Goal: Information Seeking & Learning: Learn about a topic

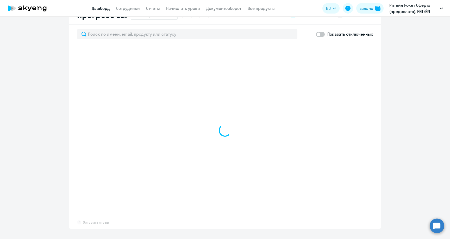
scroll to position [312, 0]
click at [412, 114] on app-progress-dashboard "Прогресс за: Весь период – 15.03.2024 — 27.08.2025 Как мы считаем Скачать отчет…" at bounding box center [225, 116] width 450 height 223
click at [414, 124] on app-progress-dashboard "Прогресс за: Весь период – 15.03.2024 — 27.08.2025 Как мы считаем Скачать отчет…" at bounding box center [225, 116] width 450 height 223
select select "30"
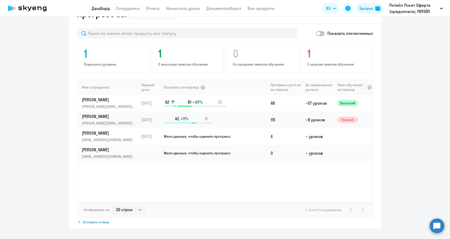
click at [409, 117] on app-progress-dashboard "Прогресс за: Весь период – 15.03.2024 — 27.08.2025 Как мы считаем Скачать отчет…" at bounding box center [225, 117] width 450 height 224
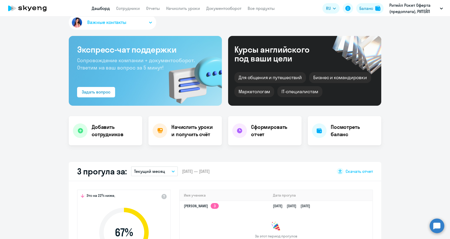
scroll to position [0, 0]
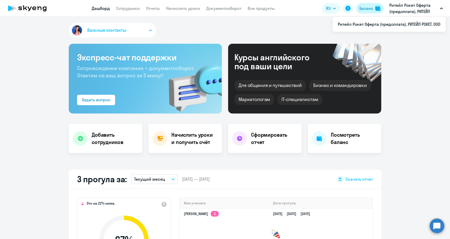
click at [364, 8] on div "Баланс" at bounding box center [366, 8] width 14 height 6
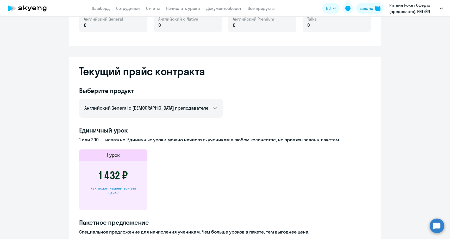
scroll to position [159, 0]
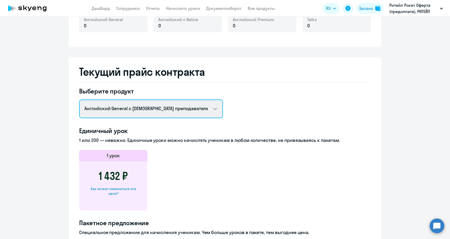
click at [213, 108] on select "Английский General с русскоговорящим преподавателем Английский General с англог…" at bounding box center [151, 108] width 144 height 19
select select "english_adult_not_native_speaker_premium"
click at [79, 99] on select "Английский General с русскоговорящим преподавателем Английский General с англог…" at bounding box center [151, 108] width 144 height 19
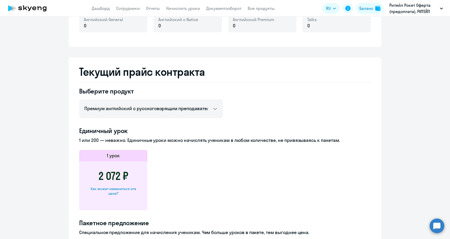
click at [59, 146] on ng-component "Баланс контракта Деньги и уроки История изменений баланса Обратитесь к своему м…" at bounding box center [225, 127] width 450 height 514
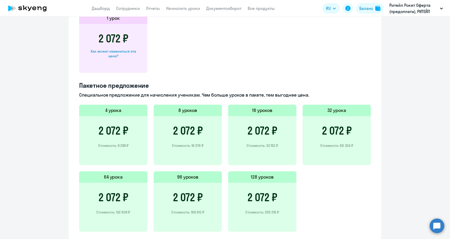
scroll to position [311, 0]
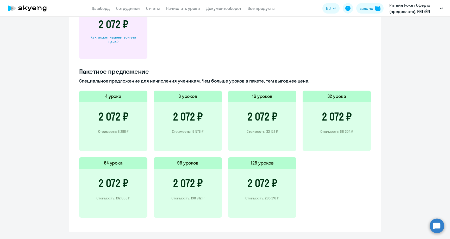
click at [230, 83] on p "Специальное предложение для начисления ученикам. Чем больше уроков в пакете, те…" at bounding box center [225, 81] width 292 height 7
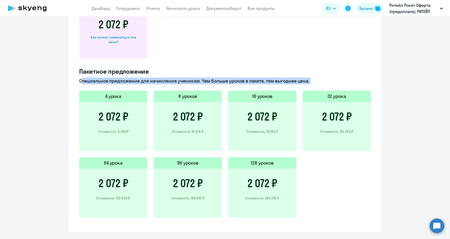
click at [230, 83] on p "Специальное предложение для начисления ученикам. Чем больше уроков в пакете, те…" at bounding box center [225, 81] width 292 height 7
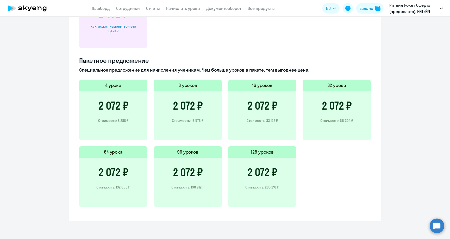
click at [222, 69] on p "Специальное предложение для начисления ученикам. Чем больше уроков в пакете, те…" at bounding box center [225, 70] width 292 height 7
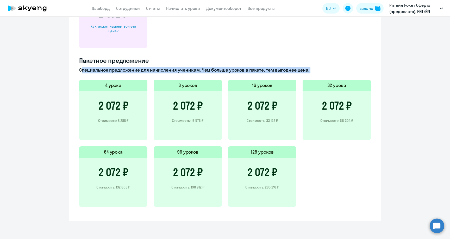
click at [222, 69] on p "Специальное предложение для начисления ученикам. Чем больше уроков в пакете, те…" at bounding box center [225, 70] width 292 height 7
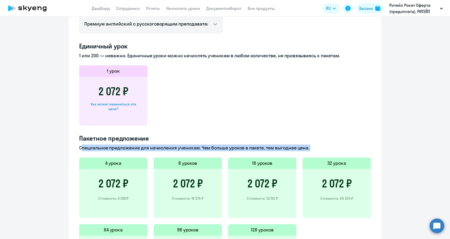
scroll to position [237, 0]
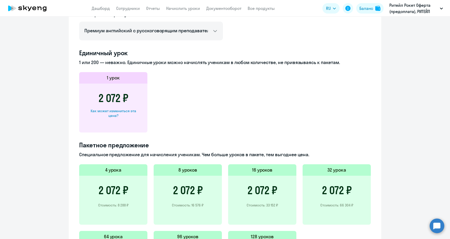
click at [263, 188] on h3 "2 072 ₽" at bounding box center [262, 190] width 30 height 12
click at [261, 168] on h5 "16 уроков" at bounding box center [262, 170] width 21 height 7
click at [261, 187] on h3 "2 072 ₽" at bounding box center [262, 190] width 30 height 12
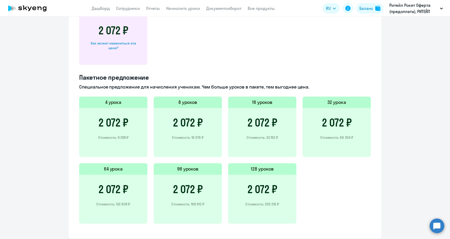
scroll to position [309, 0]
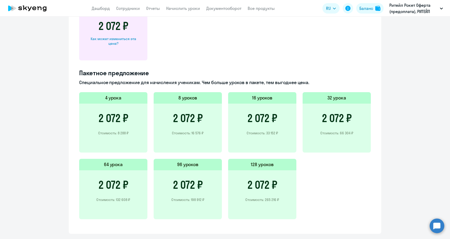
click at [188, 130] on div "2 072 ₽ Стоимость: 16 576 ₽" at bounding box center [188, 128] width 68 height 49
drag, startPoint x: 267, startPoint y: 86, endPoint x: 265, endPoint y: 138, distance: 51.8
click at [267, 138] on div "Пакетное предложение Специальное предложение для начисления ученикам. Чем больш…" at bounding box center [225, 147] width 292 height 157
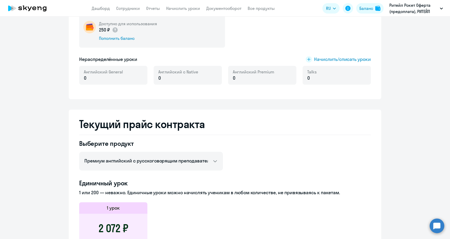
scroll to position [0, 0]
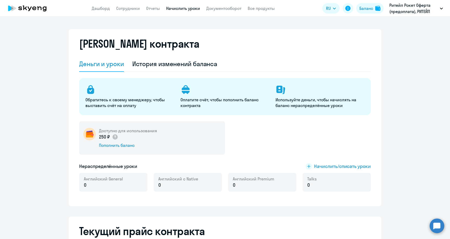
click at [177, 8] on link "Начислить уроки" at bounding box center [183, 8] width 34 height 5
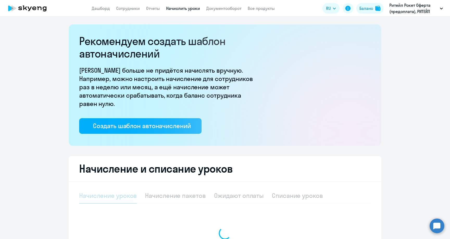
select select "10"
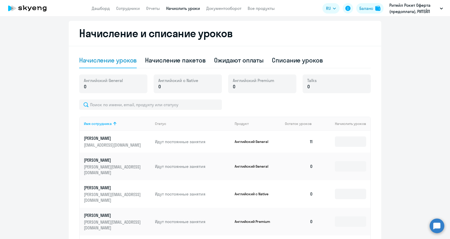
scroll to position [180, 0]
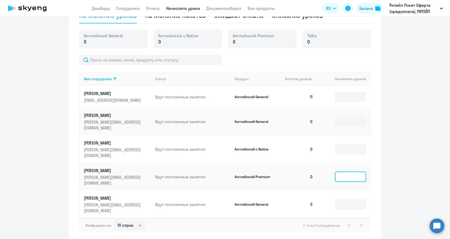
click at [349, 172] on input at bounding box center [350, 177] width 31 height 10
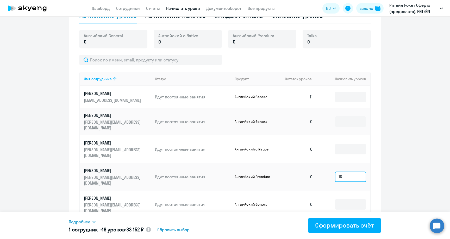
type input "16"
click at [415, 168] on ng-component "Рекомендуем создать шаблон автоначислений Уроки больше не придётся начислять вр…" at bounding box center [225, 42] width 450 height 397
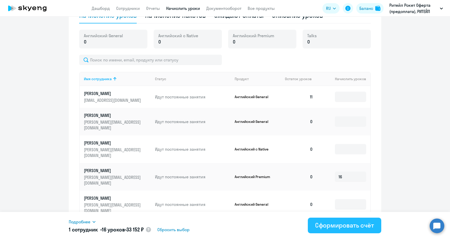
click at [355, 225] on div "Сформировать счёт" at bounding box center [344, 225] width 59 height 8
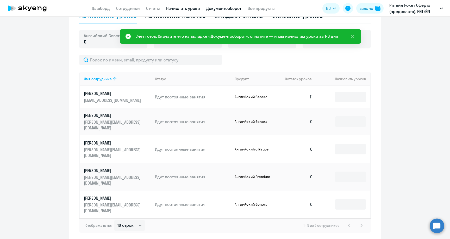
click at [227, 8] on link "Документооборот" at bounding box center [223, 8] width 35 height 5
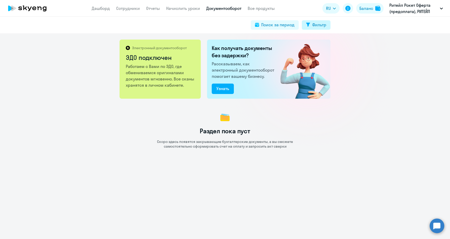
click at [329, 26] on button "Фильтр" at bounding box center [316, 24] width 29 height 9
select select "all"
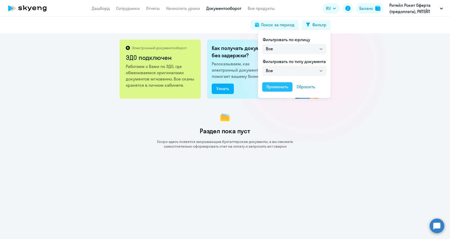
click at [280, 89] on div "Применить" at bounding box center [277, 87] width 22 height 6
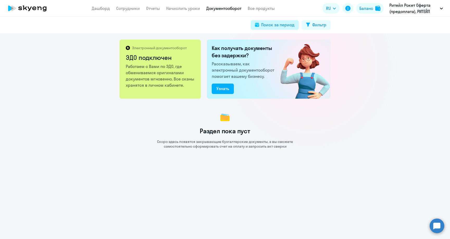
click at [275, 27] on div "Поиск за период" at bounding box center [277, 25] width 33 height 6
select select "all"
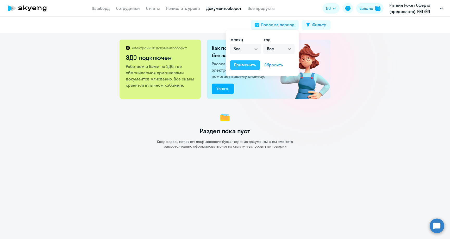
click at [244, 66] on div "Применить" at bounding box center [245, 65] width 22 height 6
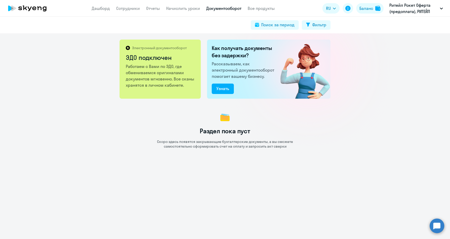
click at [399, 122] on div "Раздел пока пуст Скоро здесь появятся закрывающие бухгалтерские документы, а вы…" at bounding box center [225, 129] width 450 height 37
click at [376, 81] on div "Электронный документооборот ЭДО подключен Работаем с Вами по ЭДО, где обменивае…" at bounding box center [225, 136] width 450 height 206
click at [368, 54] on div "Электронный документооборот ЭДО подключен Работаем с Вами по ЭДО, где обменивае…" at bounding box center [225, 136] width 450 height 206
click at [133, 174] on div "Электронный документооборот ЭДО подключен Работаем с Вами по ЭДО, где обменивае…" at bounding box center [225, 136] width 450 height 206
click at [102, 167] on div "Электронный документооборот ЭДО подключен Работаем с Вами по ЭДО, где обменивае…" at bounding box center [225, 136] width 450 height 206
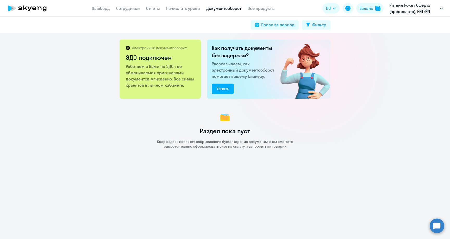
click at [295, 7] on app-header "Дашборд Сотрудники Отчеты Начислить уроки Документооборот Все продукты Дашборд …" at bounding box center [225, 8] width 450 height 17
click at [157, 77] on p "Работаем с Вами по ЭДО, где обмениваемся оригиналами документов мгновенно. Все …" at bounding box center [160, 75] width 69 height 25
click at [144, 54] on h2 "ЭДО подключен" at bounding box center [160, 57] width 69 height 8
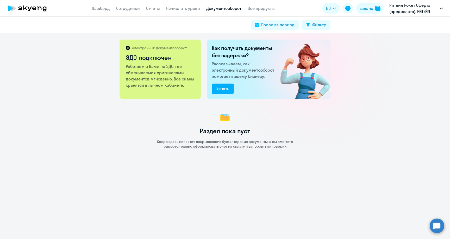
click at [143, 48] on p "Электронный документооборот" at bounding box center [159, 48] width 55 height 5
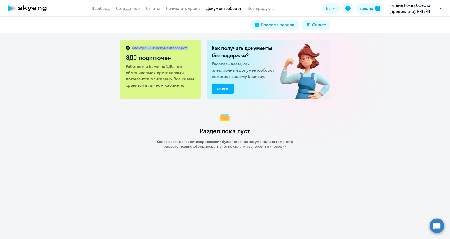
click at [143, 48] on p "Электронный документооборот" at bounding box center [159, 48] width 55 height 5
click at [146, 61] on h2 "ЭДО подключен" at bounding box center [160, 57] width 69 height 8
click at [145, 57] on h2 "ЭДО подключен" at bounding box center [160, 57] width 69 height 8
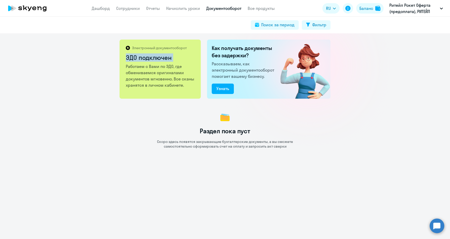
click at [229, 10] on link "Документооборот" at bounding box center [223, 8] width 35 height 5
click at [254, 10] on link "Все продукты" at bounding box center [261, 8] width 27 height 5
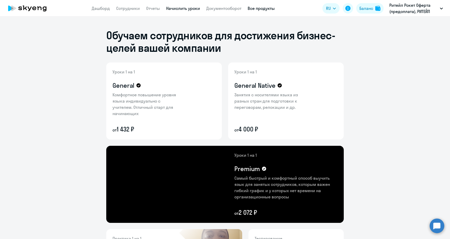
click at [185, 10] on link "Начислить уроки" at bounding box center [183, 8] width 34 height 5
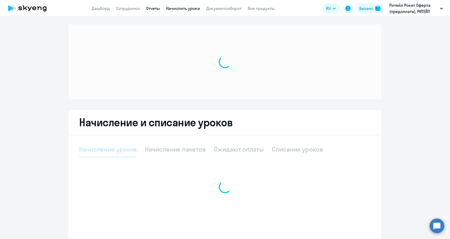
select select "10"
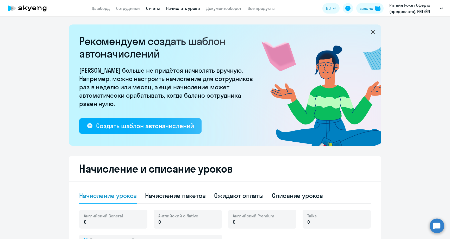
click at [156, 8] on link "Отчеты" at bounding box center [153, 8] width 14 height 5
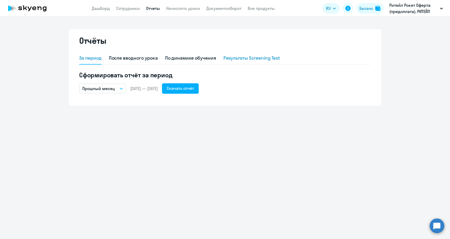
click at [248, 53] on div "Результаты Screening Test" at bounding box center [251, 58] width 57 height 12
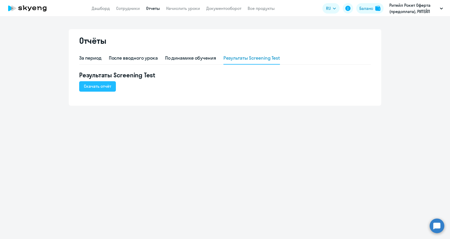
click at [111, 87] on div "Скачать отчёт" at bounding box center [97, 86] width 27 height 6
click at [194, 58] on div "По динамике обучения" at bounding box center [190, 58] width 51 height 7
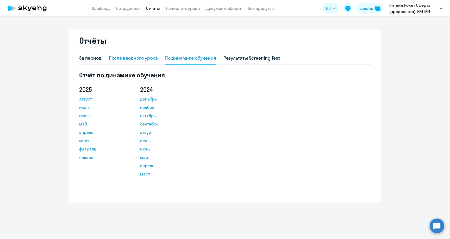
click at [138, 58] on div "После вводного урока" at bounding box center [133, 58] width 49 height 7
select select "10"
